Goal: Information Seeking & Learning: Find specific fact

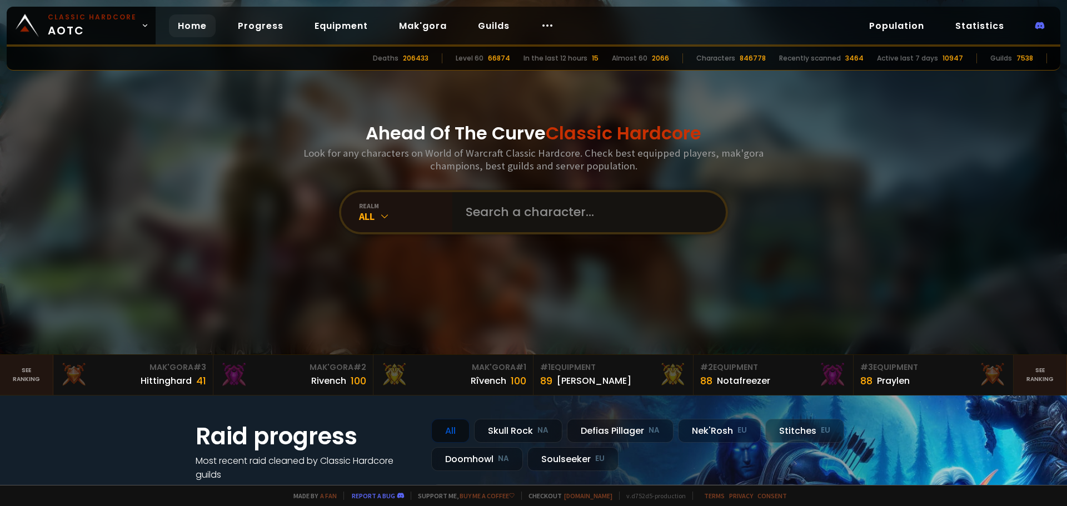
click at [495, 215] on input "text" at bounding box center [585, 212] width 253 height 40
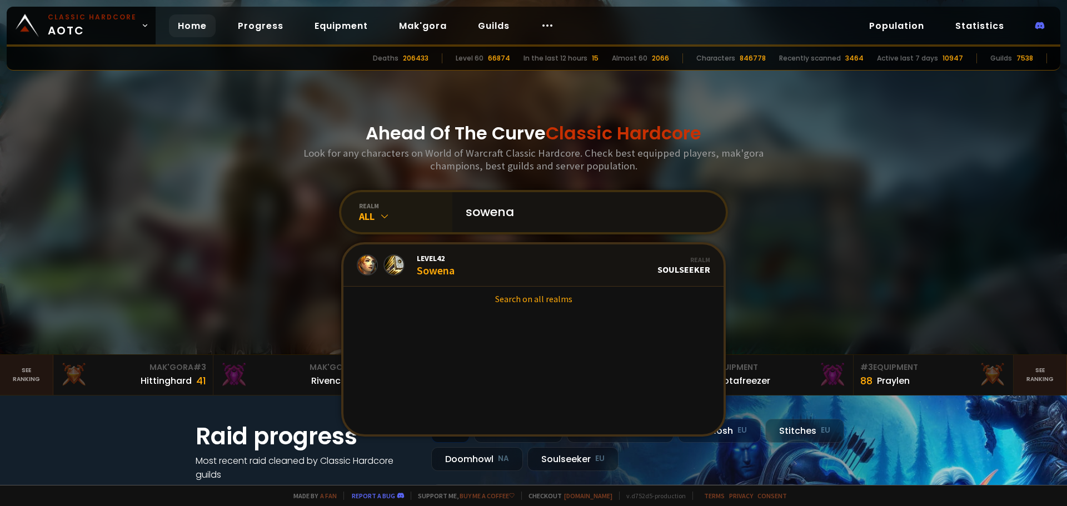
drag, startPoint x: 526, startPoint y: 216, endPoint x: 378, endPoint y: 215, distance: 148.4
click at [378, 215] on div "realm All sowena Level 42 Sowena Realm Soulseeker Search on all realms" at bounding box center [533, 212] width 389 height 44
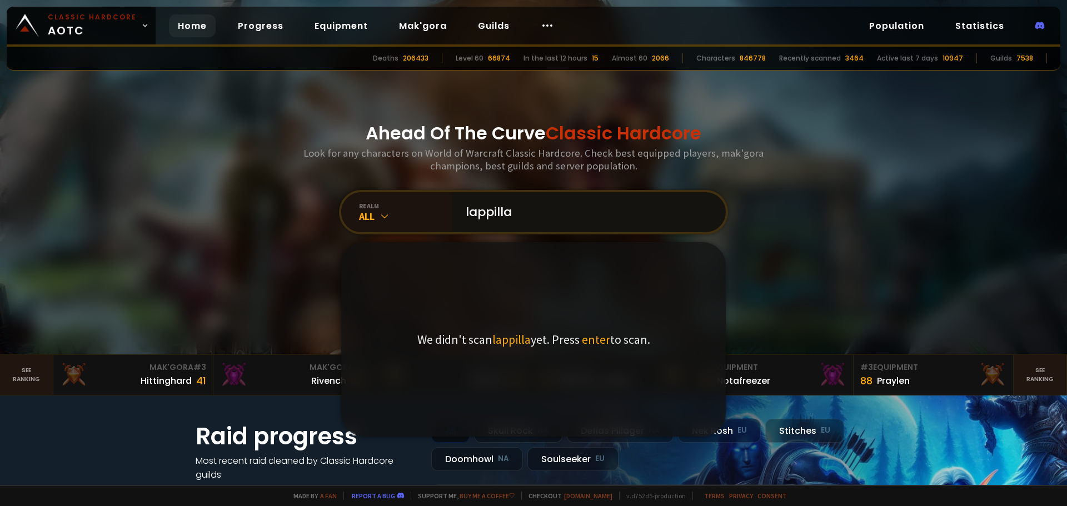
click at [489, 206] on input "lappilla" at bounding box center [585, 212] width 253 height 40
click at [493, 208] on input "lapilla" at bounding box center [585, 212] width 253 height 40
drag, startPoint x: 532, startPoint y: 217, endPoint x: 410, endPoint y: 204, distance: 122.9
click at [413, 207] on div "realm All lapila We didn't scan lapila yet. Press enter to scan." at bounding box center [533, 212] width 389 height 44
click at [499, 212] on input "cheyena" at bounding box center [585, 212] width 253 height 40
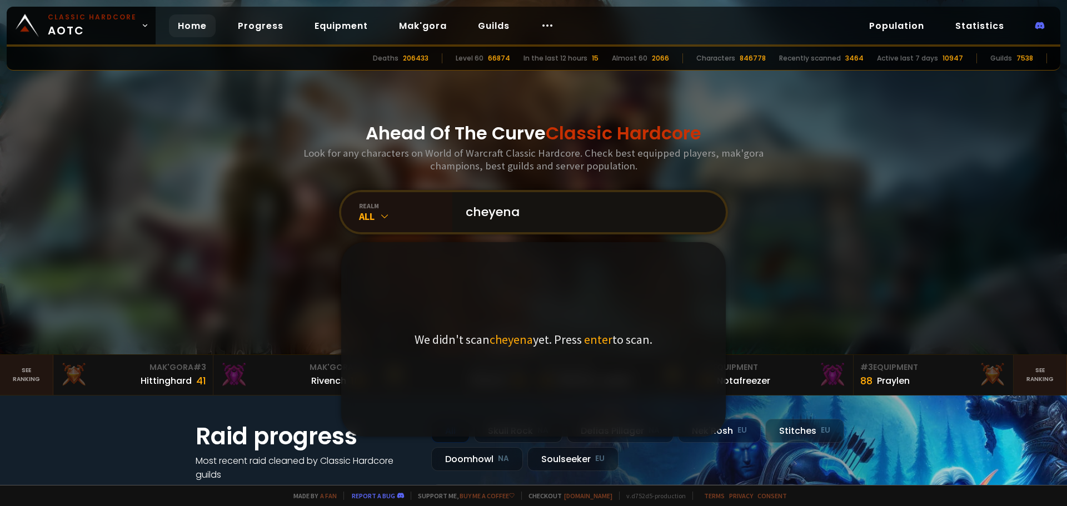
type input "[PERSON_NAME]"
drag, startPoint x: 566, startPoint y: 222, endPoint x: 395, endPoint y: 200, distance: 172.0
click at [395, 200] on div "realm All [PERSON_NAME] We didn't scan [PERSON_NAME] yet. Press enter to scan." at bounding box center [533, 212] width 389 height 44
